Goal: Navigation & Orientation: Find specific page/section

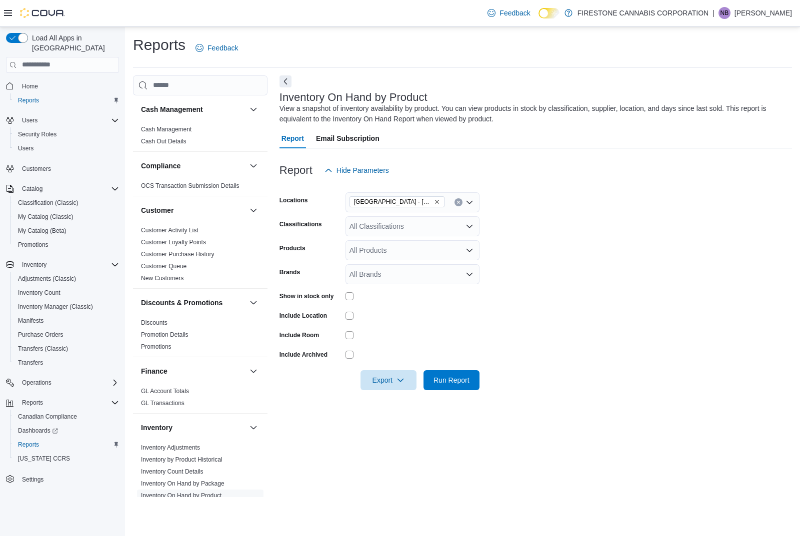
click at [42, 80] on span "Home" at bounding box center [68, 86] width 101 height 12
